Goal: Information Seeking & Learning: Learn about a topic

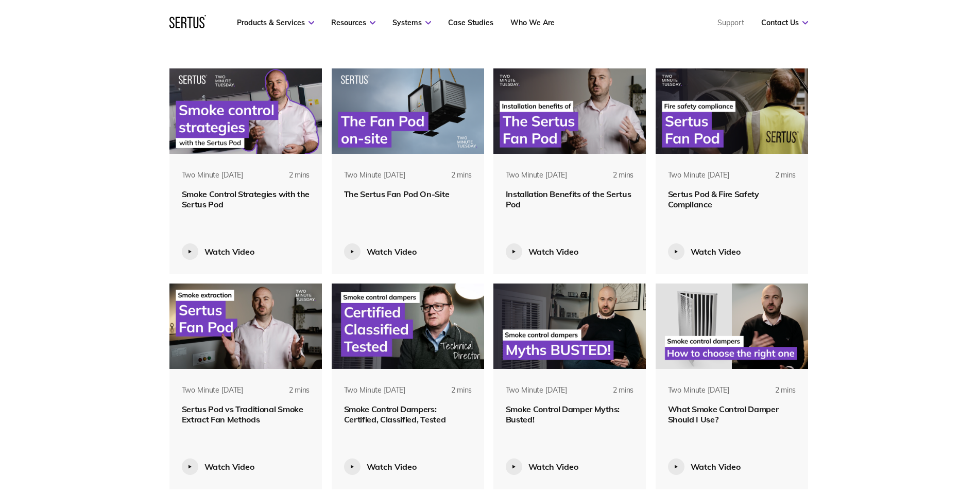
scroll to position [412, 0]
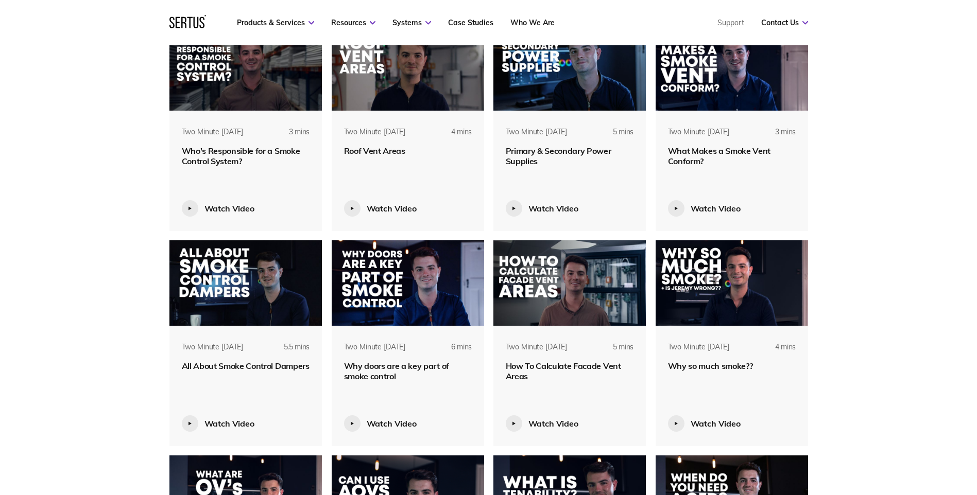
scroll to position [2781, 0]
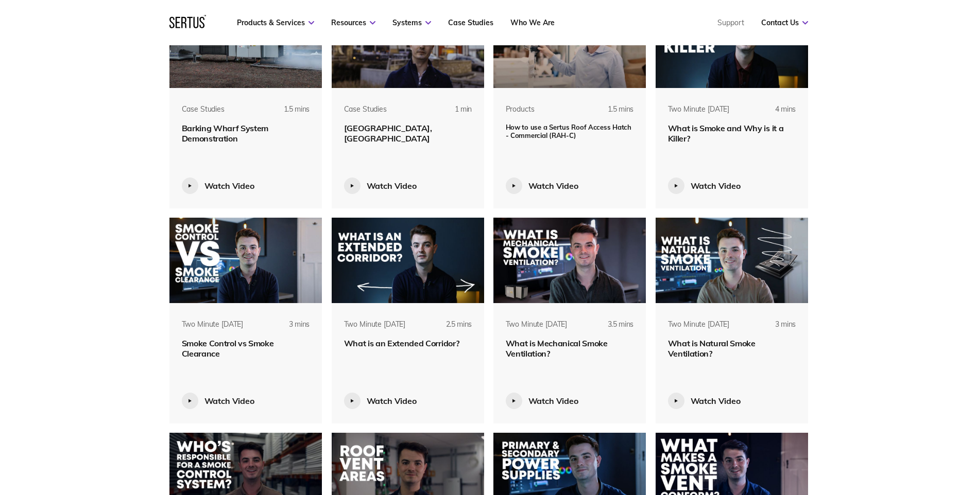
scroll to position [2678, 0]
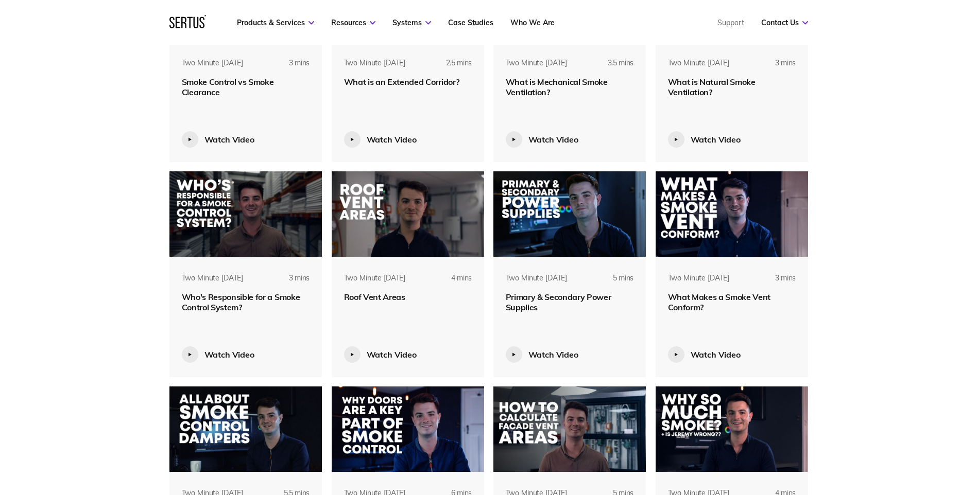
scroll to position [2935, 0]
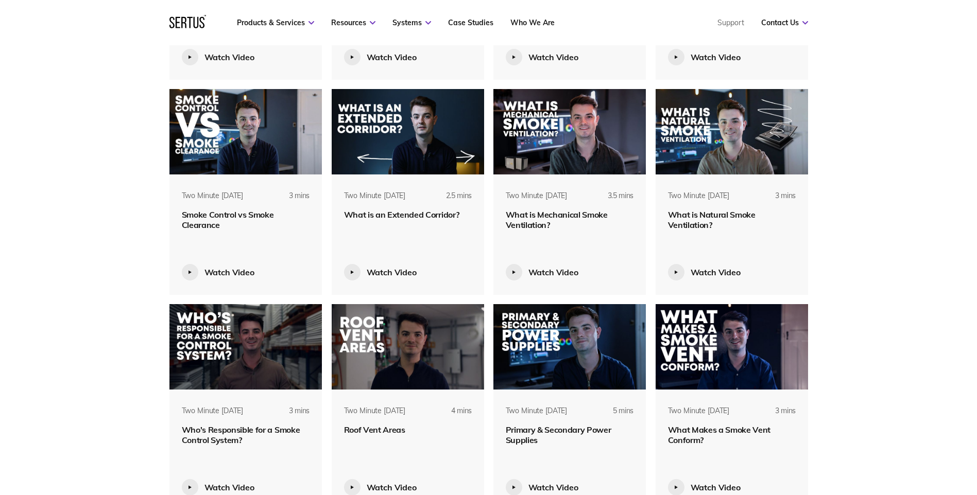
scroll to position [2781, 0]
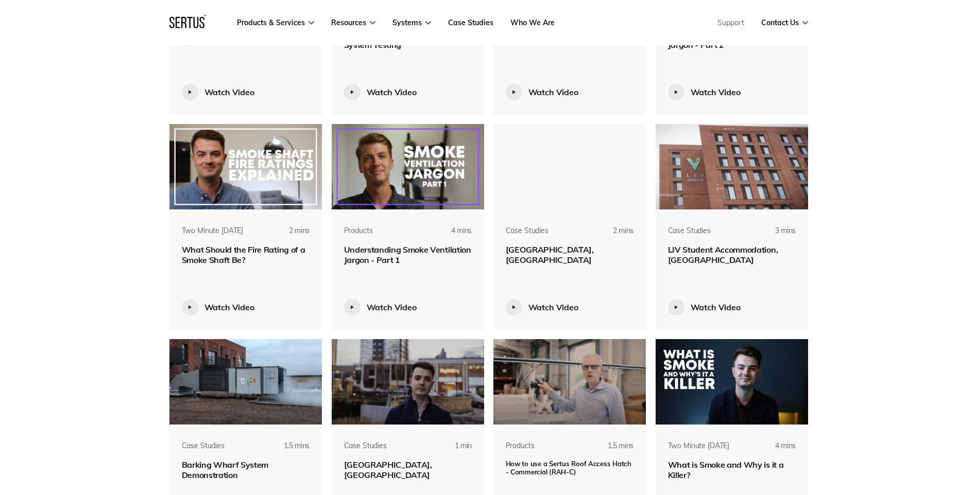
scroll to position [2317, 0]
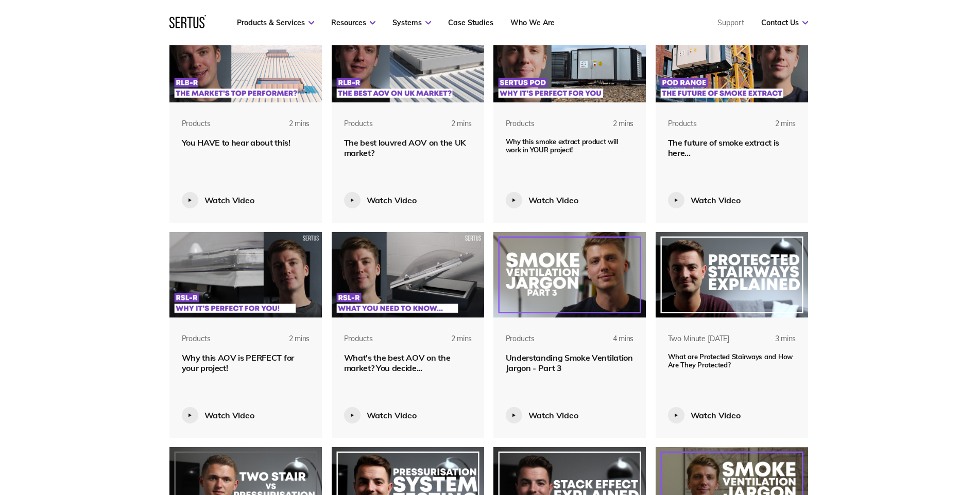
scroll to position [1802, 0]
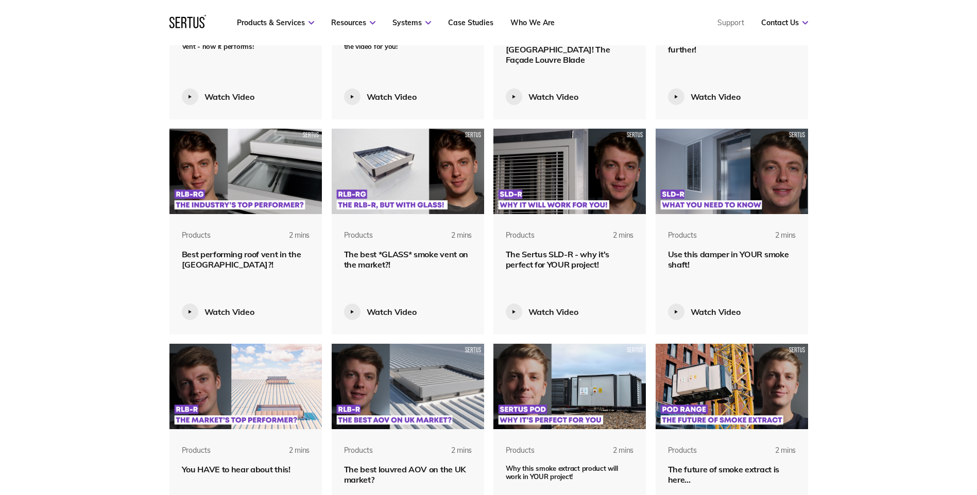
scroll to position [1442, 0]
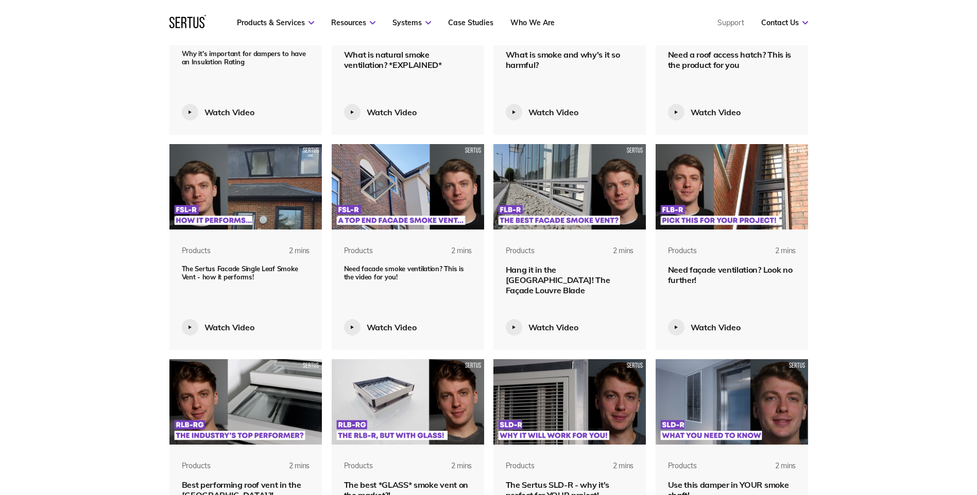
scroll to position [1236, 0]
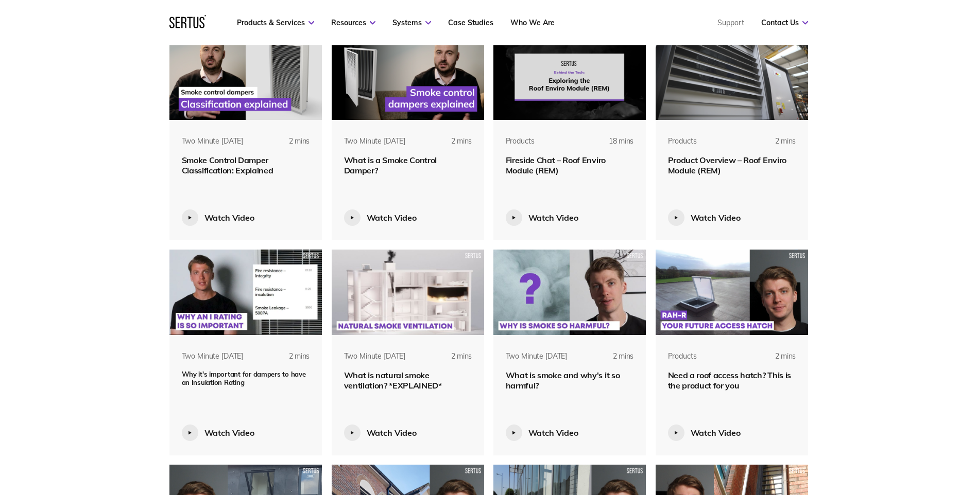
scroll to position [927, 0]
